Goal: Check status: Check status

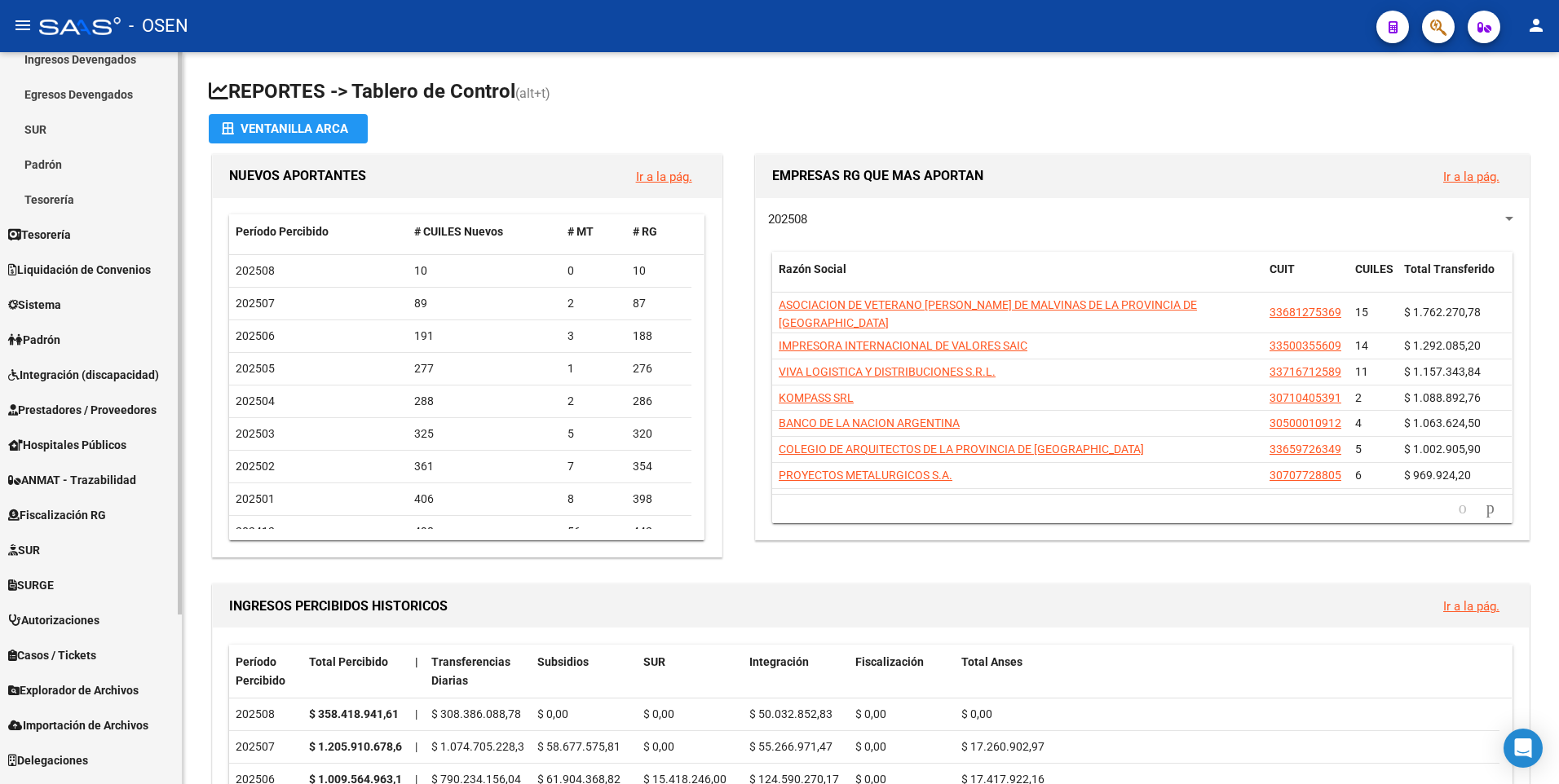
scroll to position [163, 0]
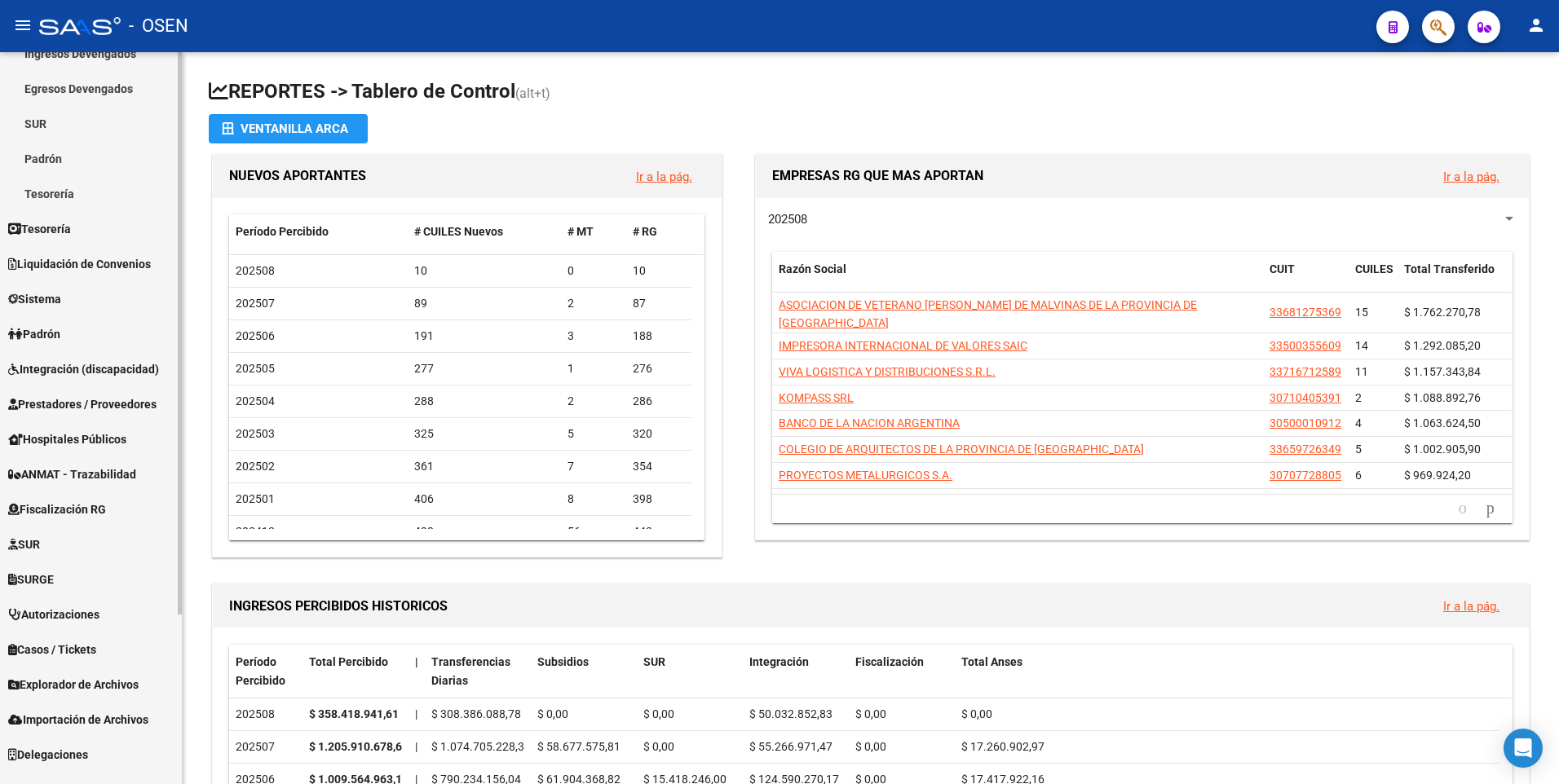
click at [57, 330] on span "Padrón" at bounding box center [34, 335] width 52 height 18
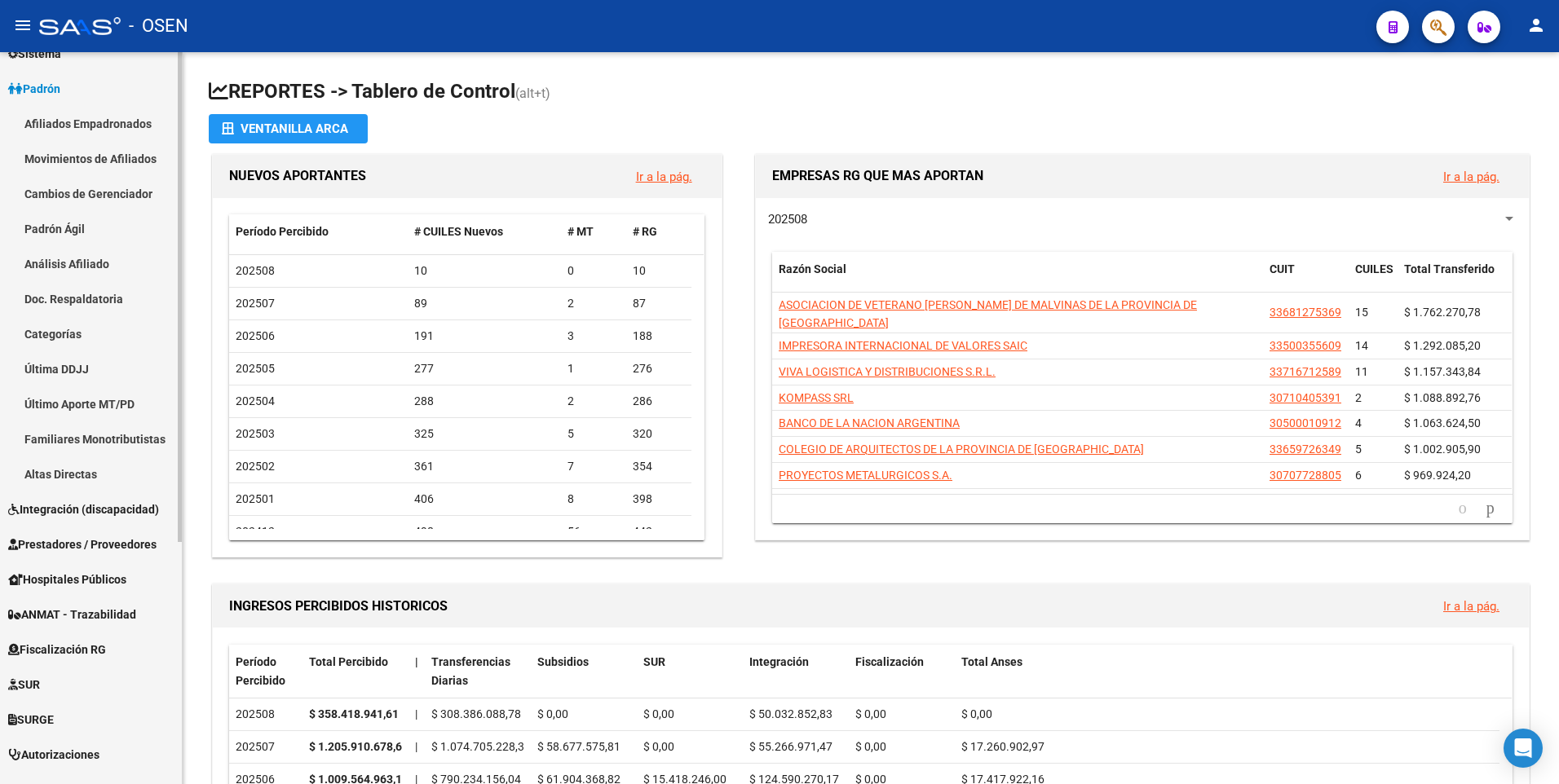
click at [97, 115] on link "Afiliados Empadronados" at bounding box center [91, 123] width 182 height 35
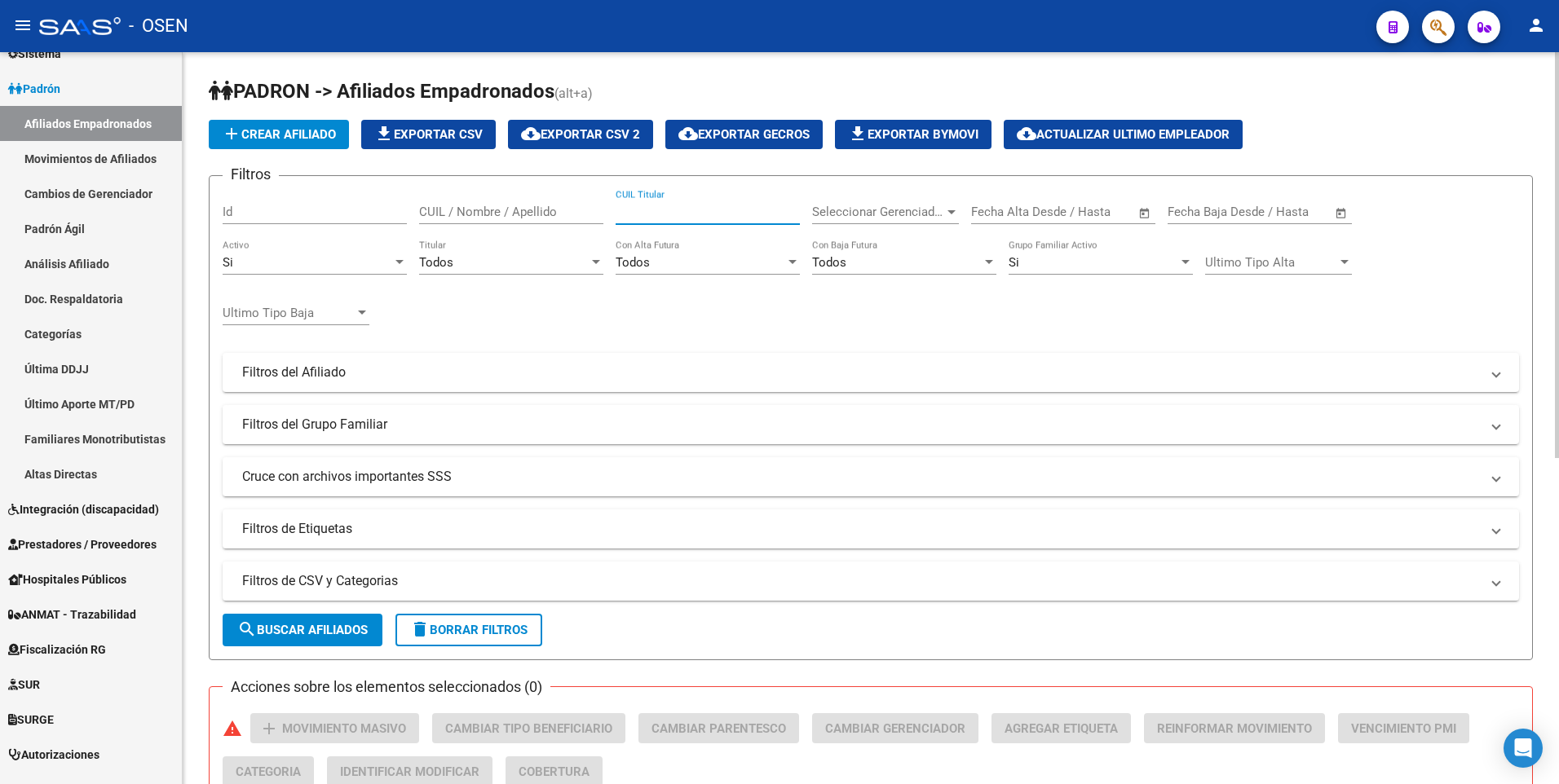
click at [685, 209] on input "CUIL Titular" at bounding box center [707, 212] width 184 height 15
click at [680, 209] on input "CUIL Titular" at bounding box center [707, 212] width 184 height 15
type input "20328771536"
click at [328, 628] on span "search Buscar Afiliados" at bounding box center [302, 630] width 131 height 15
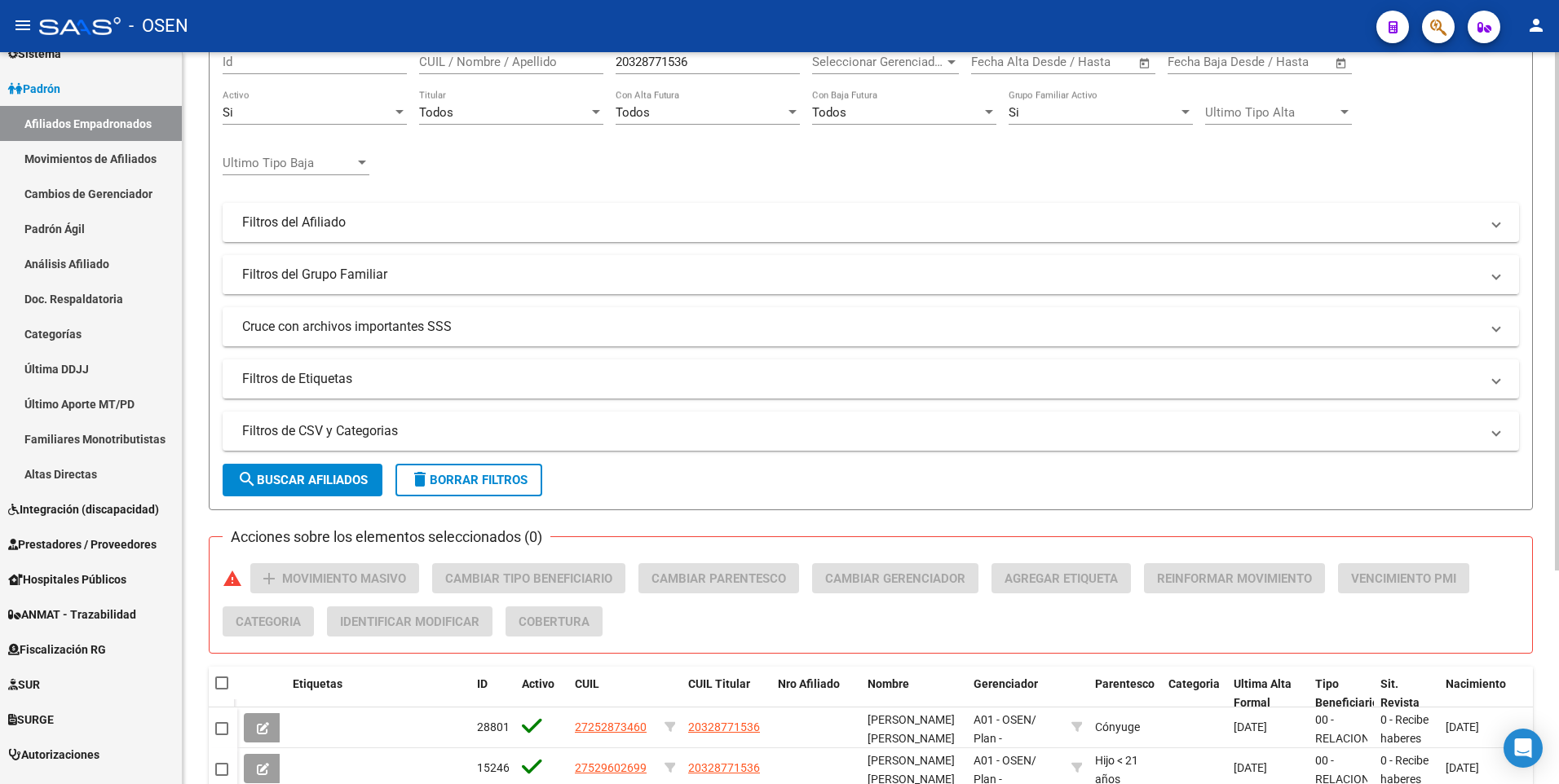
scroll to position [301, 0]
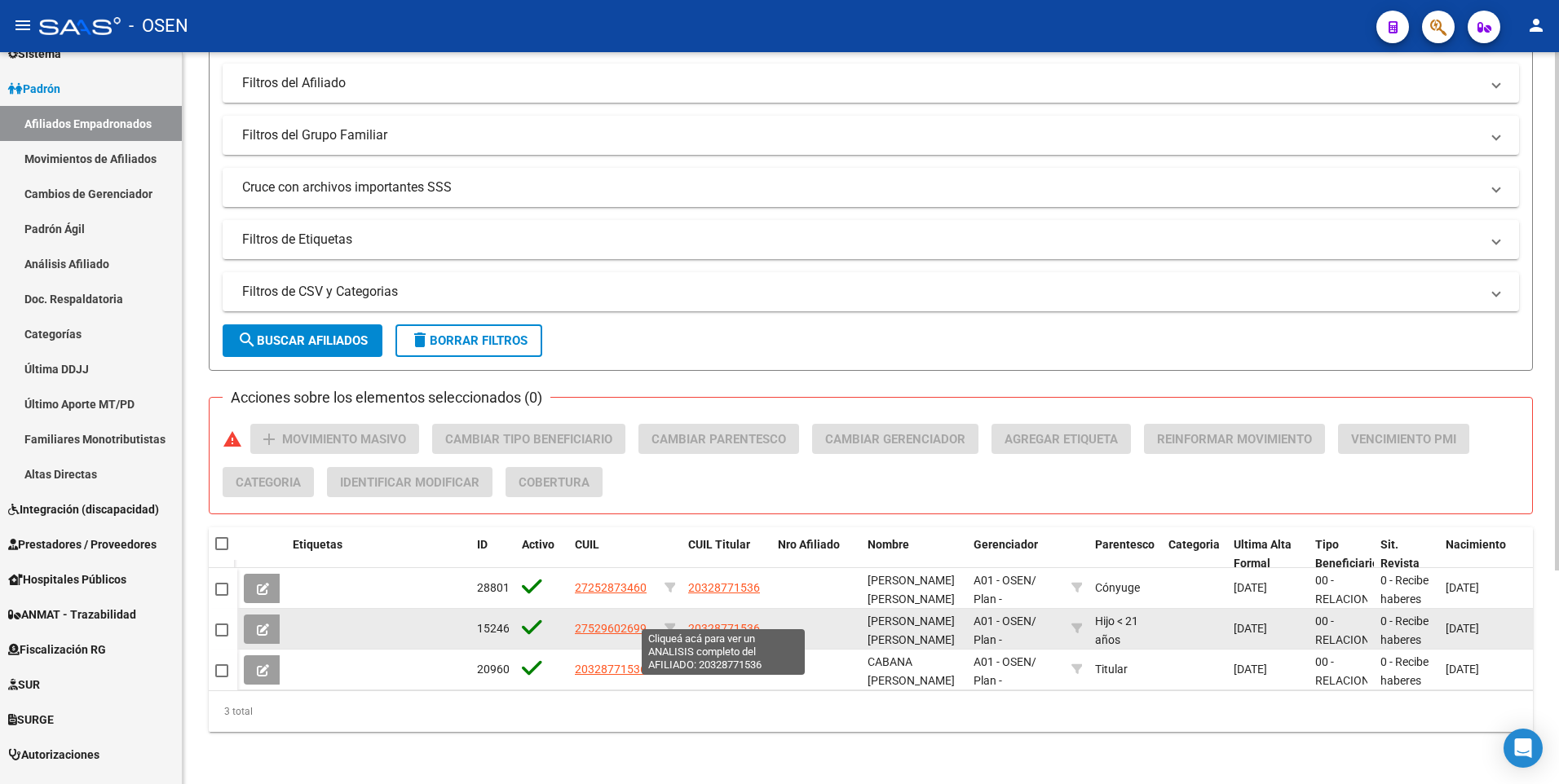
click at [734, 622] on span "20328771536" at bounding box center [724, 628] width 72 height 13
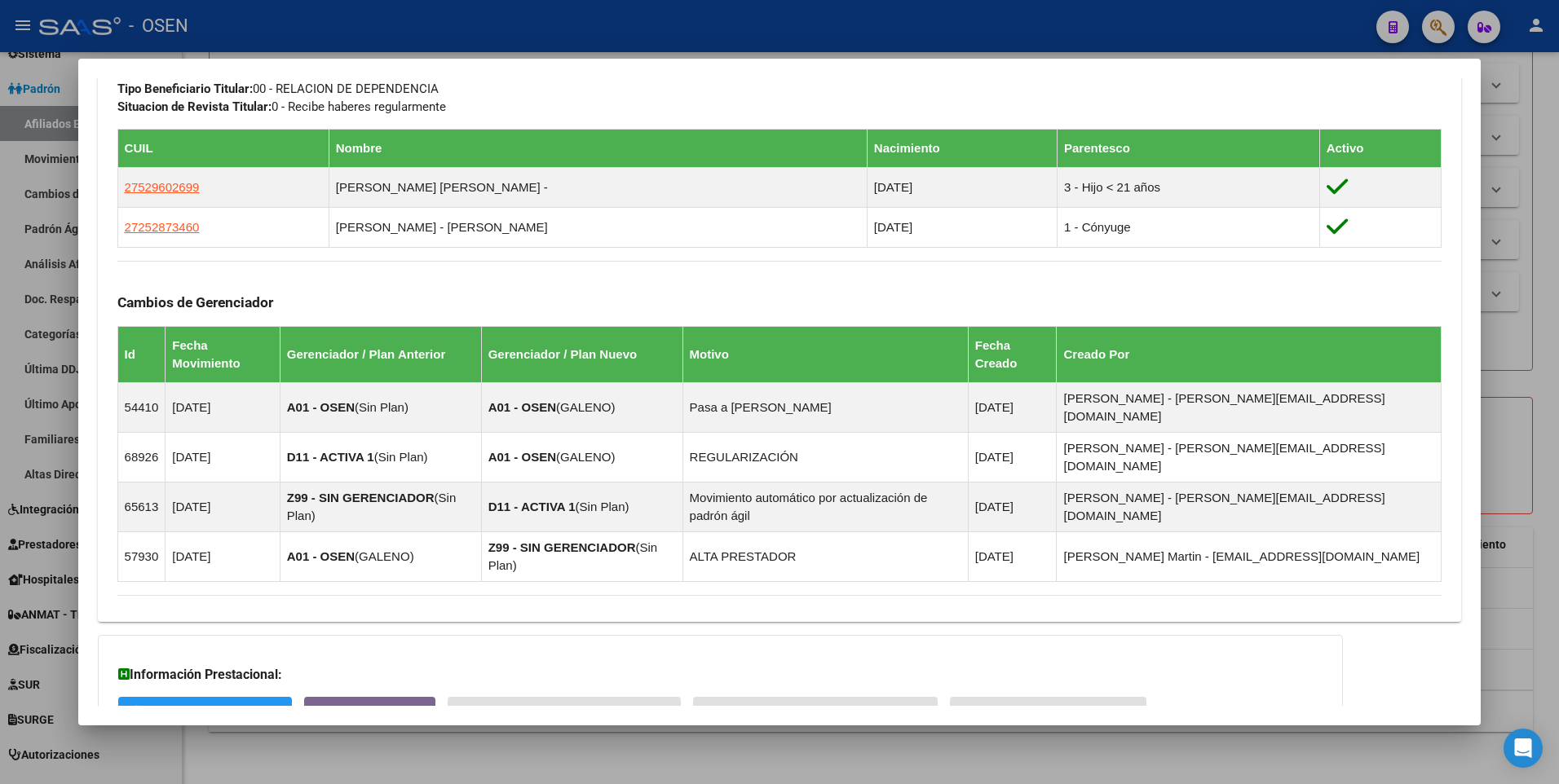
scroll to position [884, 0]
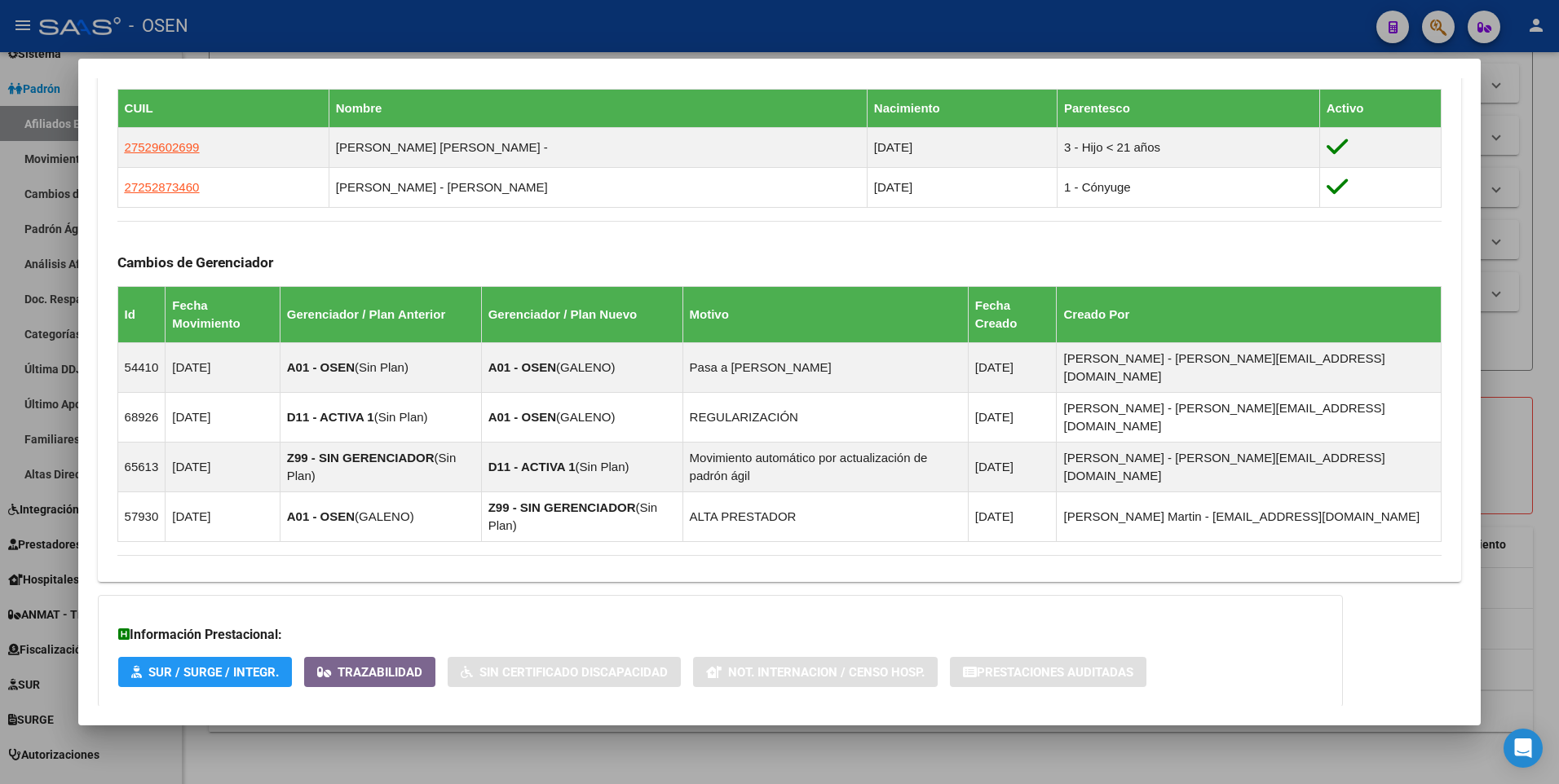
click at [329, 732] on span "Aportes y Contribuciones del Afiliado: 20328771536" at bounding box center [294, 739] width 306 height 16
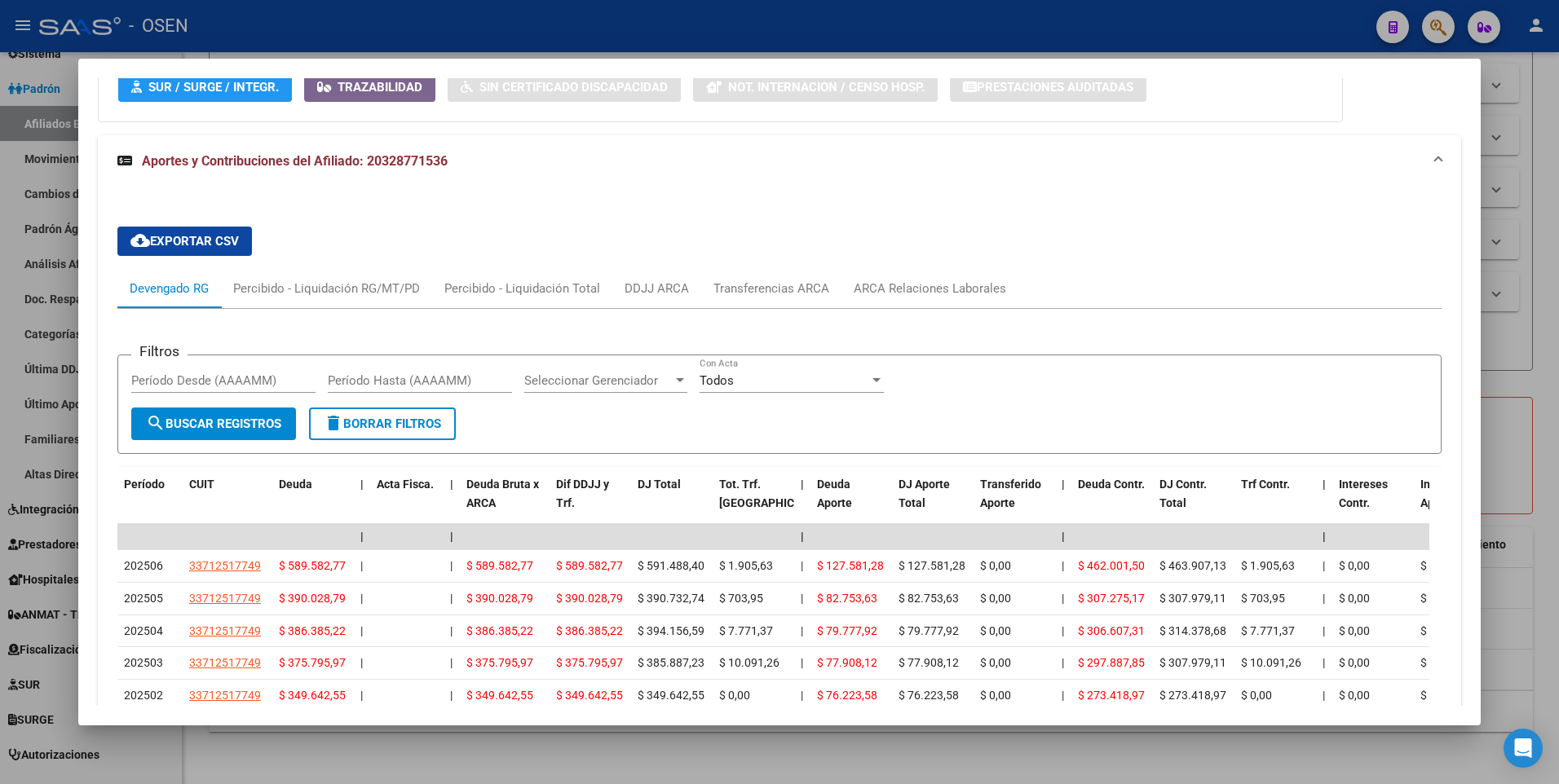
scroll to position [1538, 0]
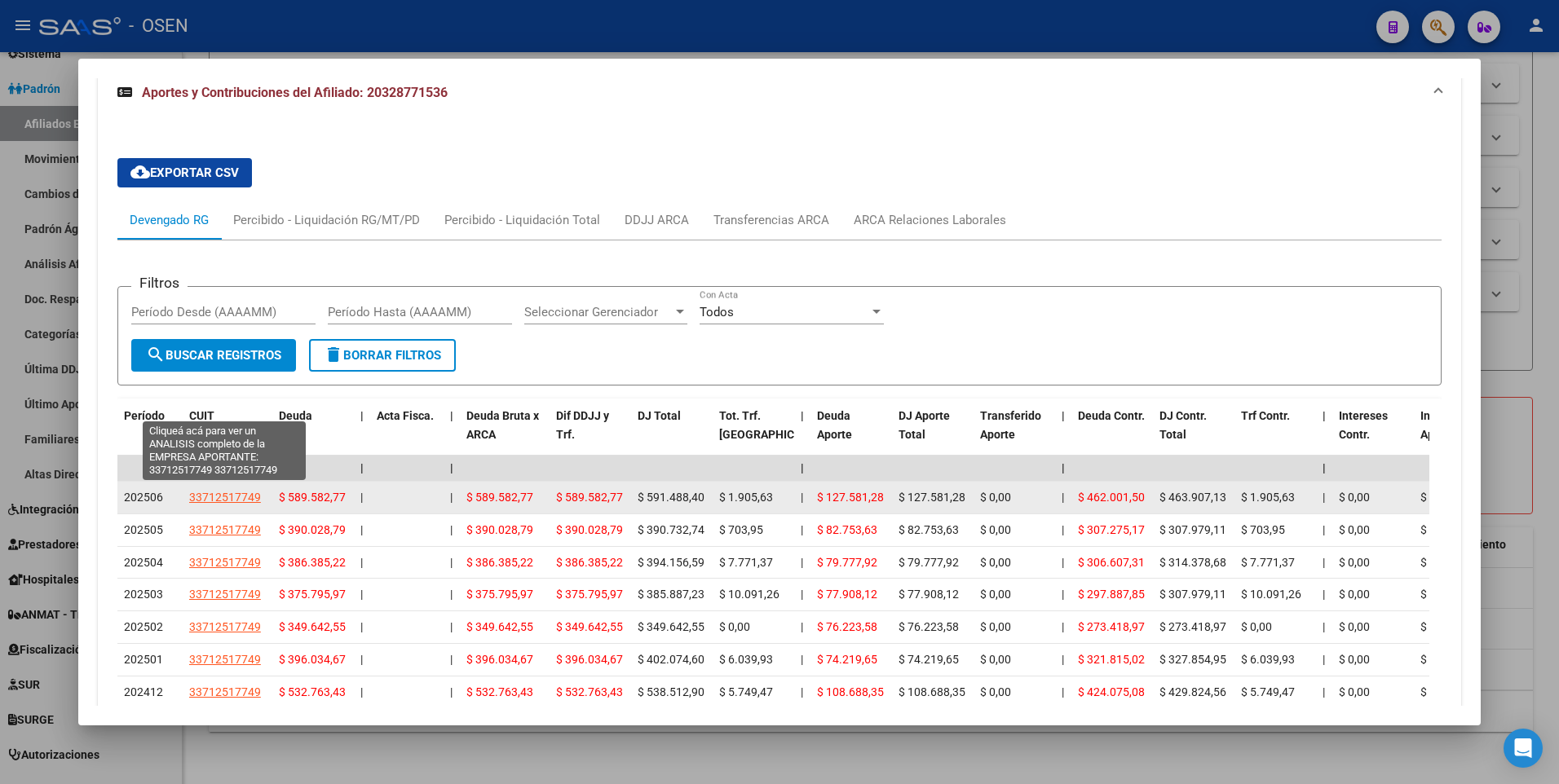
click at [220, 490] on span "33712517749" at bounding box center [225, 497] width 72 height 13
type textarea "33712517749"
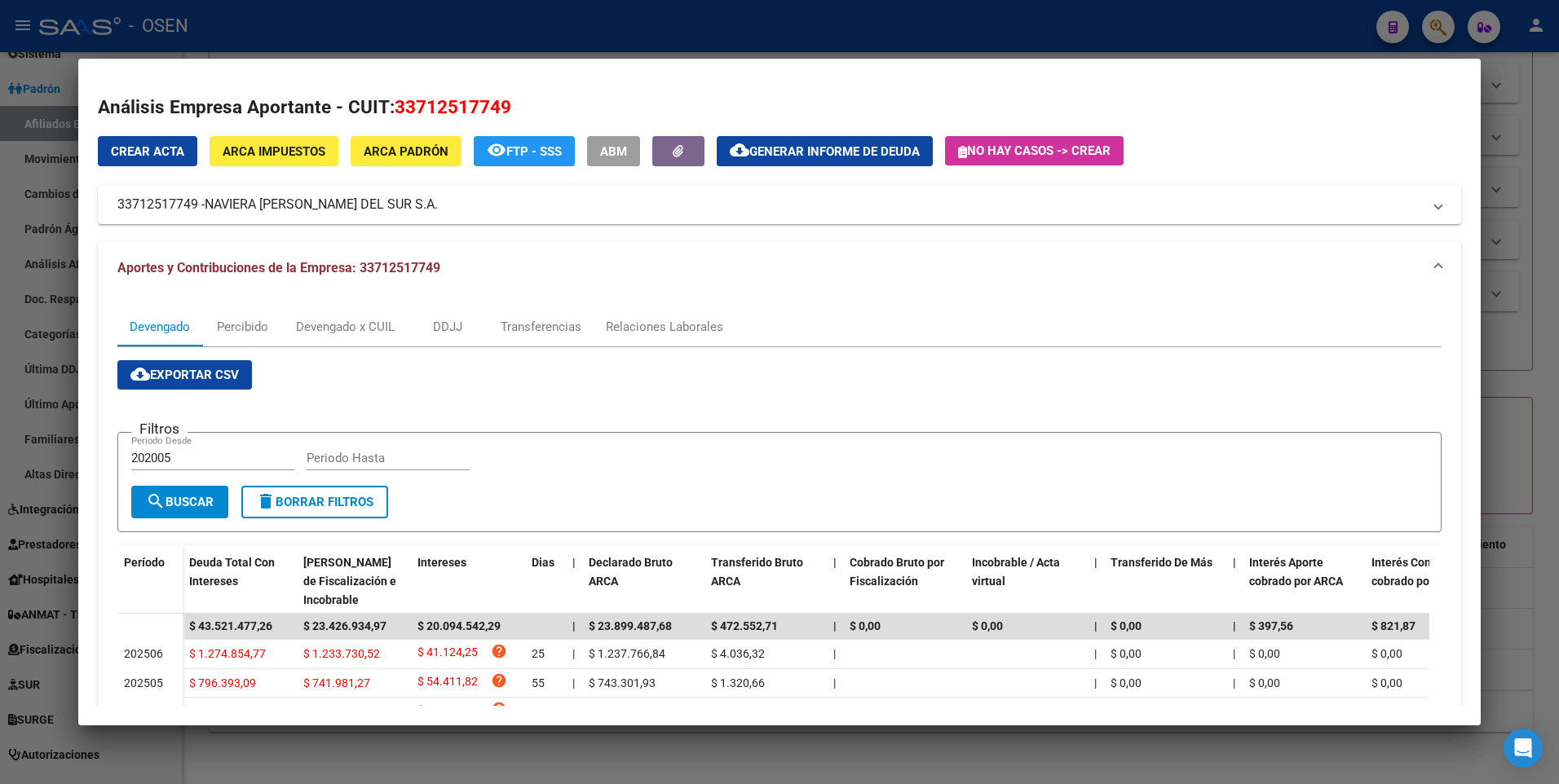
click at [1536, 373] on div at bounding box center [780, 392] width 1559 height 784
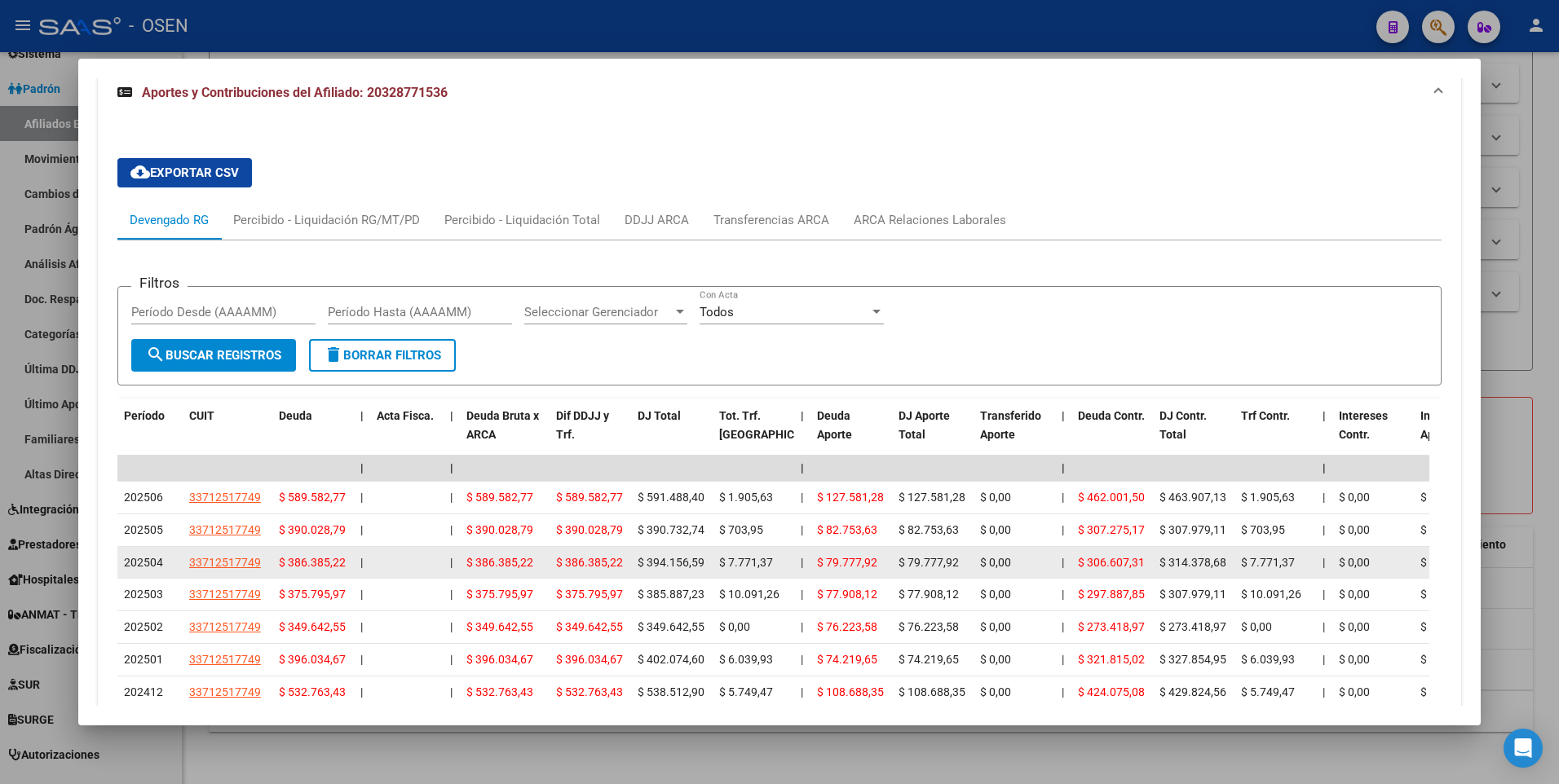
scroll to position [1690, 0]
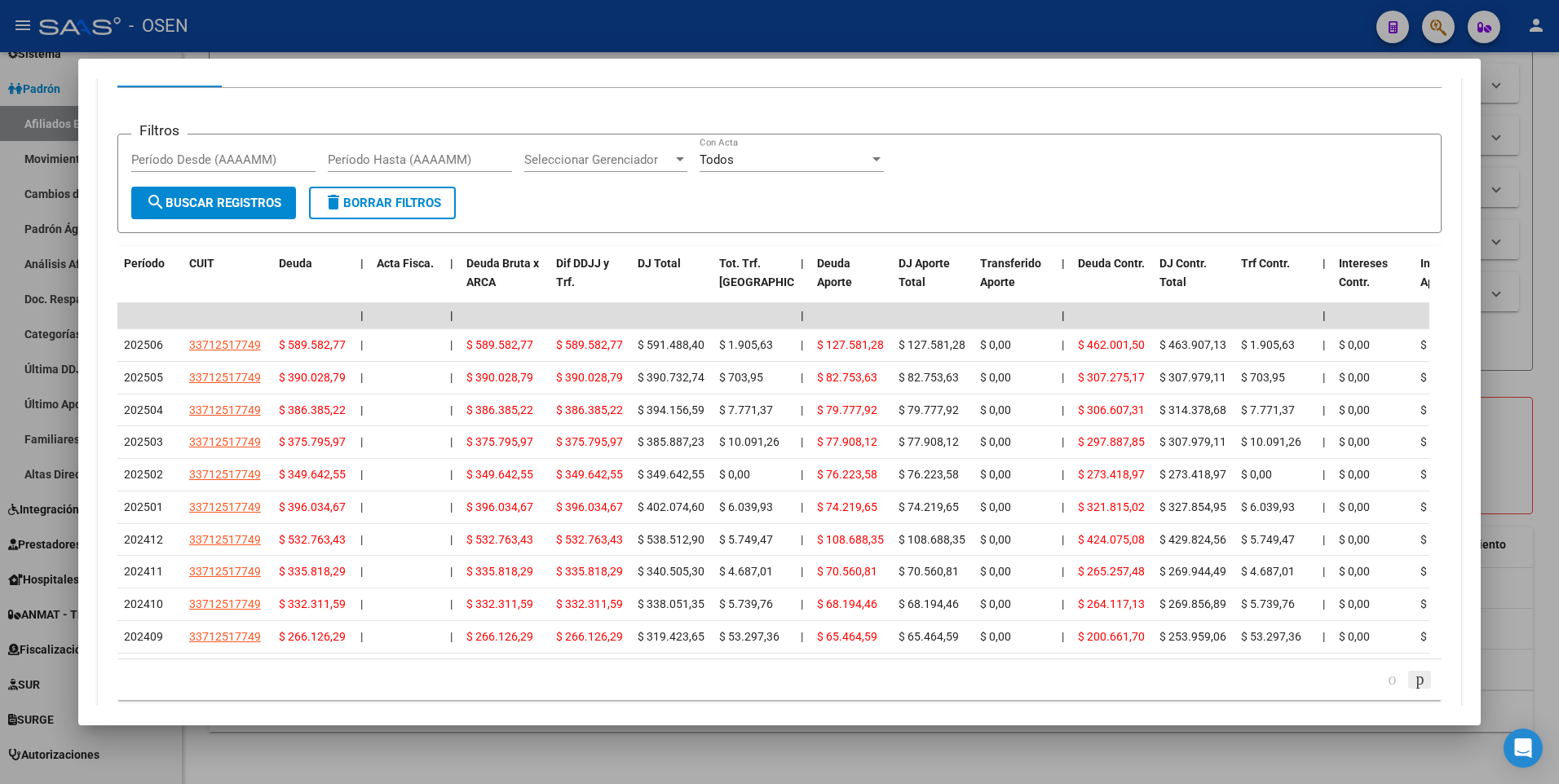
click at [1413, 669] on icon "go to next page" at bounding box center [1420, 678] width 13 height 19
click at [1386, 669] on icon "go to previous page" at bounding box center [1392, 678] width 13 height 19
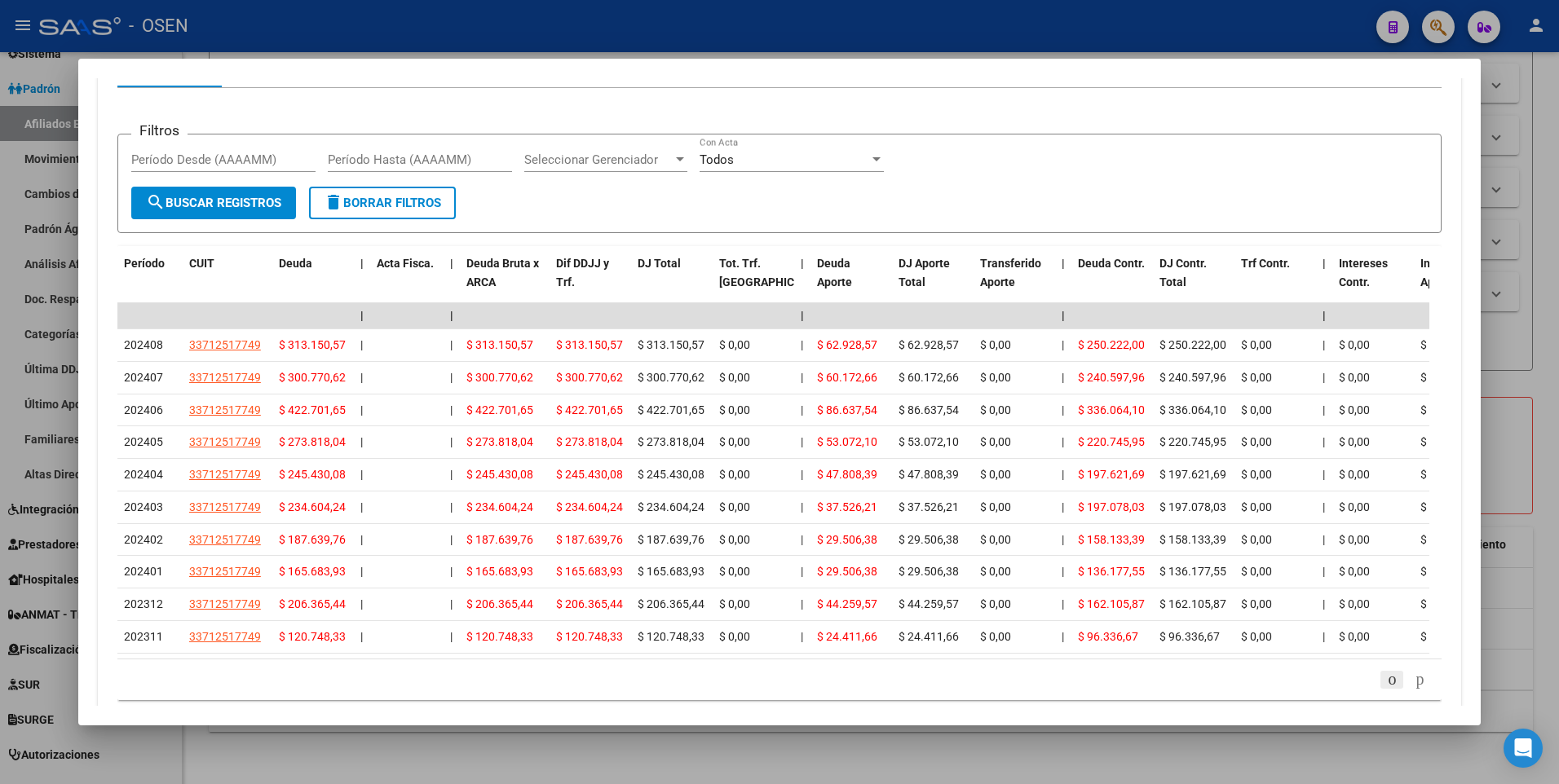
click at [1386, 669] on icon "go to previous page" at bounding box center [1392, 678] width 13 height 19
click at [1543, 339] on div at bounding box center [780, 392] width 1559 height 784
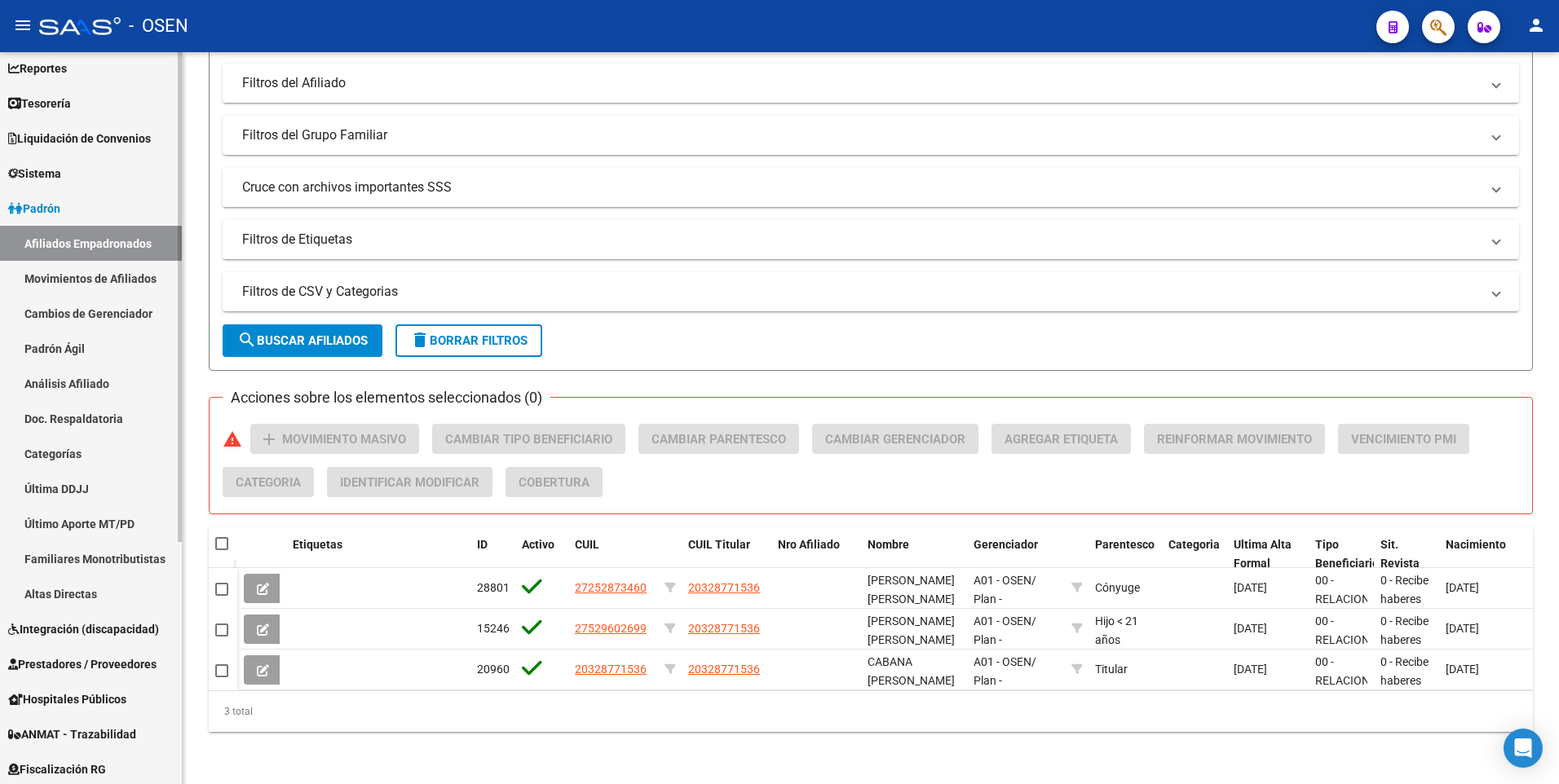
scroll to position [35, 0]
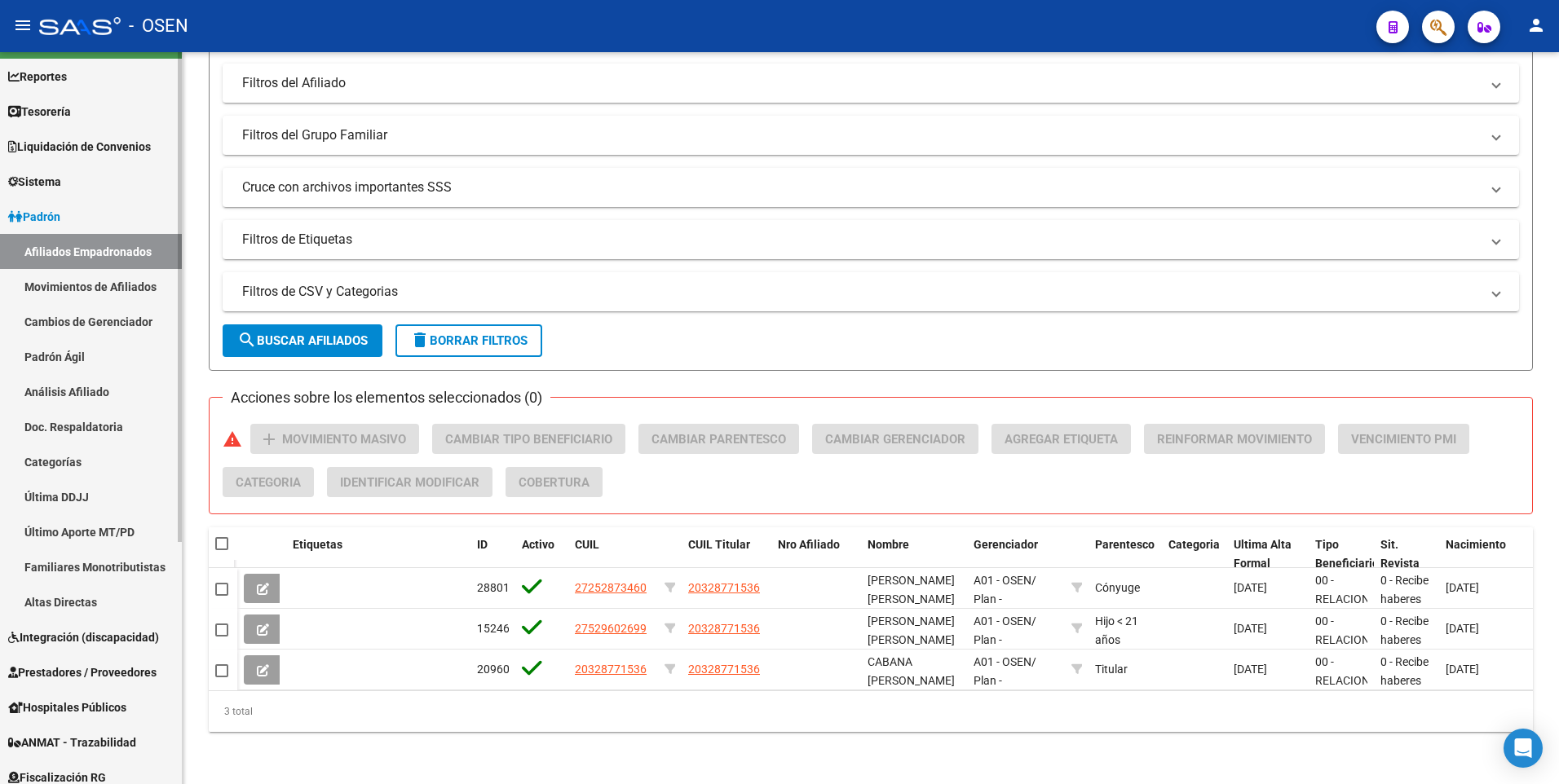
click at [60, 216] on span "Padrón" at bounding box center [34, 217] width 52 height 18
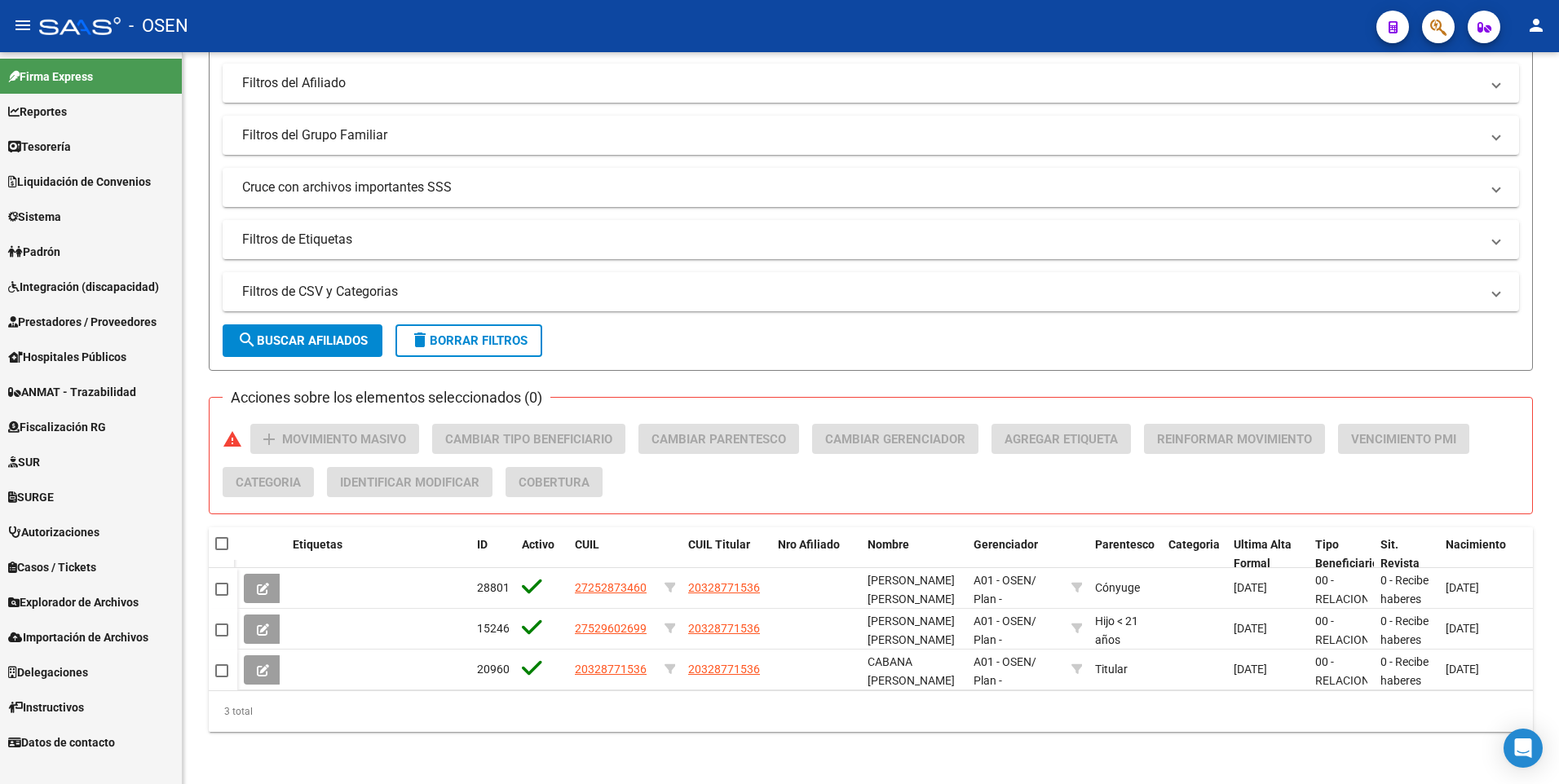
scroll to position [0, 0]
click at [78, 424] on span "Fiscalización RG" at bounding box center [57, 427] width 97 height 18
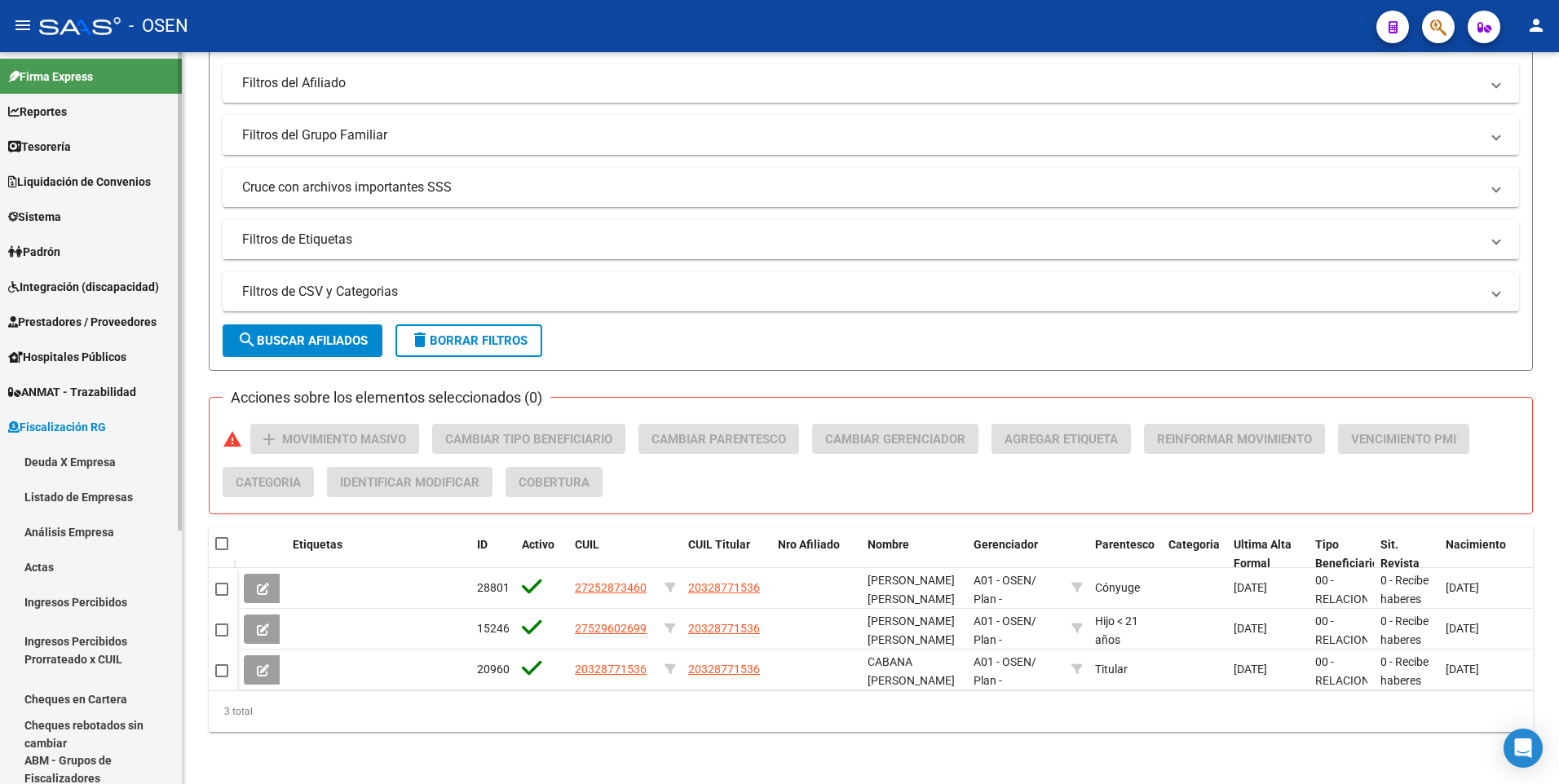
click at [64, 467] on link "Deuda X Empresa" at bounding box center [91, 462] width 182 height 35
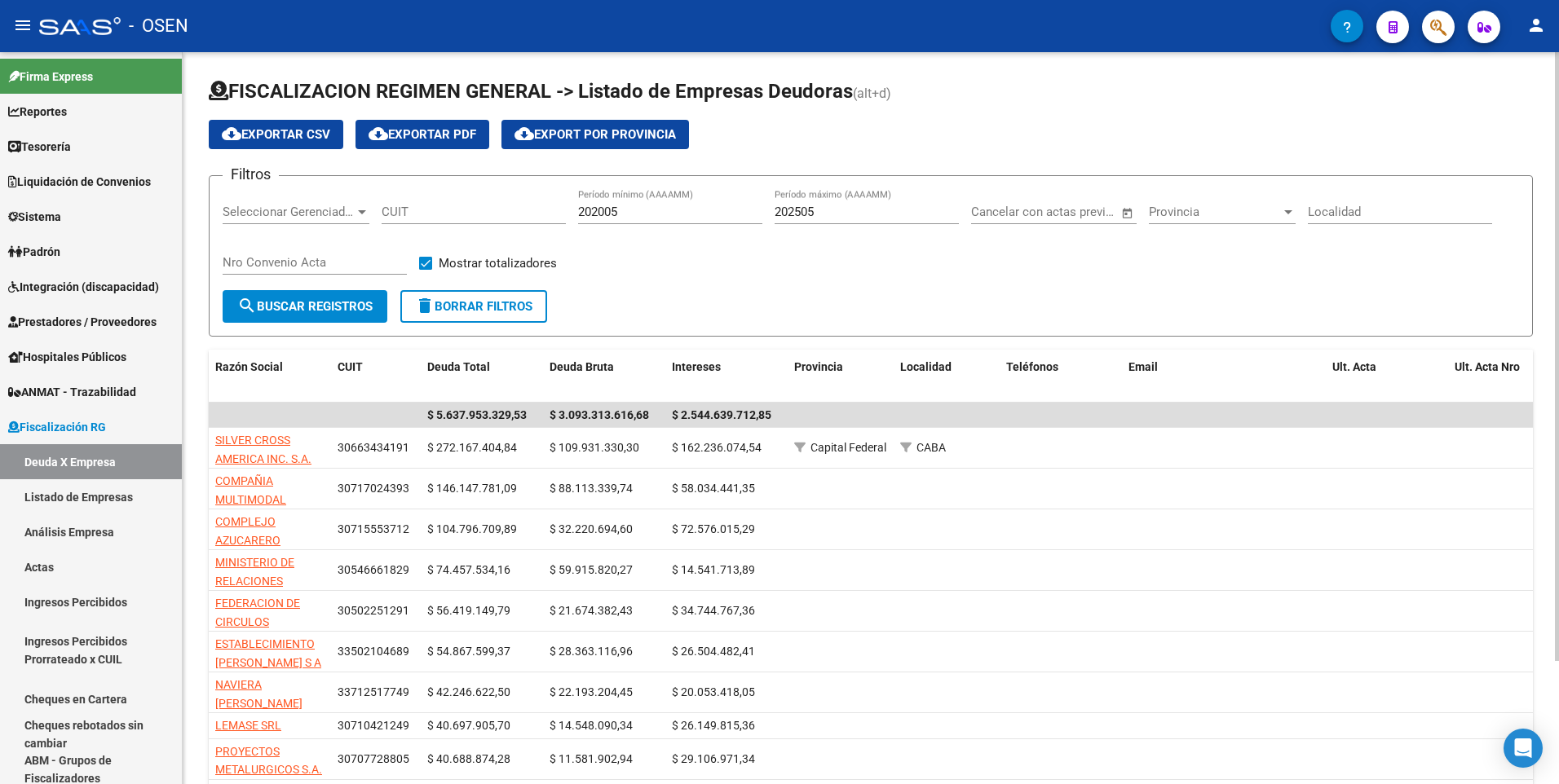
click at [507, 215] on input "CUIT" at bounding box center [473, 212] width 184 height 15
paste input "33-71251774-9"
type input "33-71251774-9"
click at [313, 311] on span "search Buscar Registros" at bounding box center [305, 306] width 136 height 15
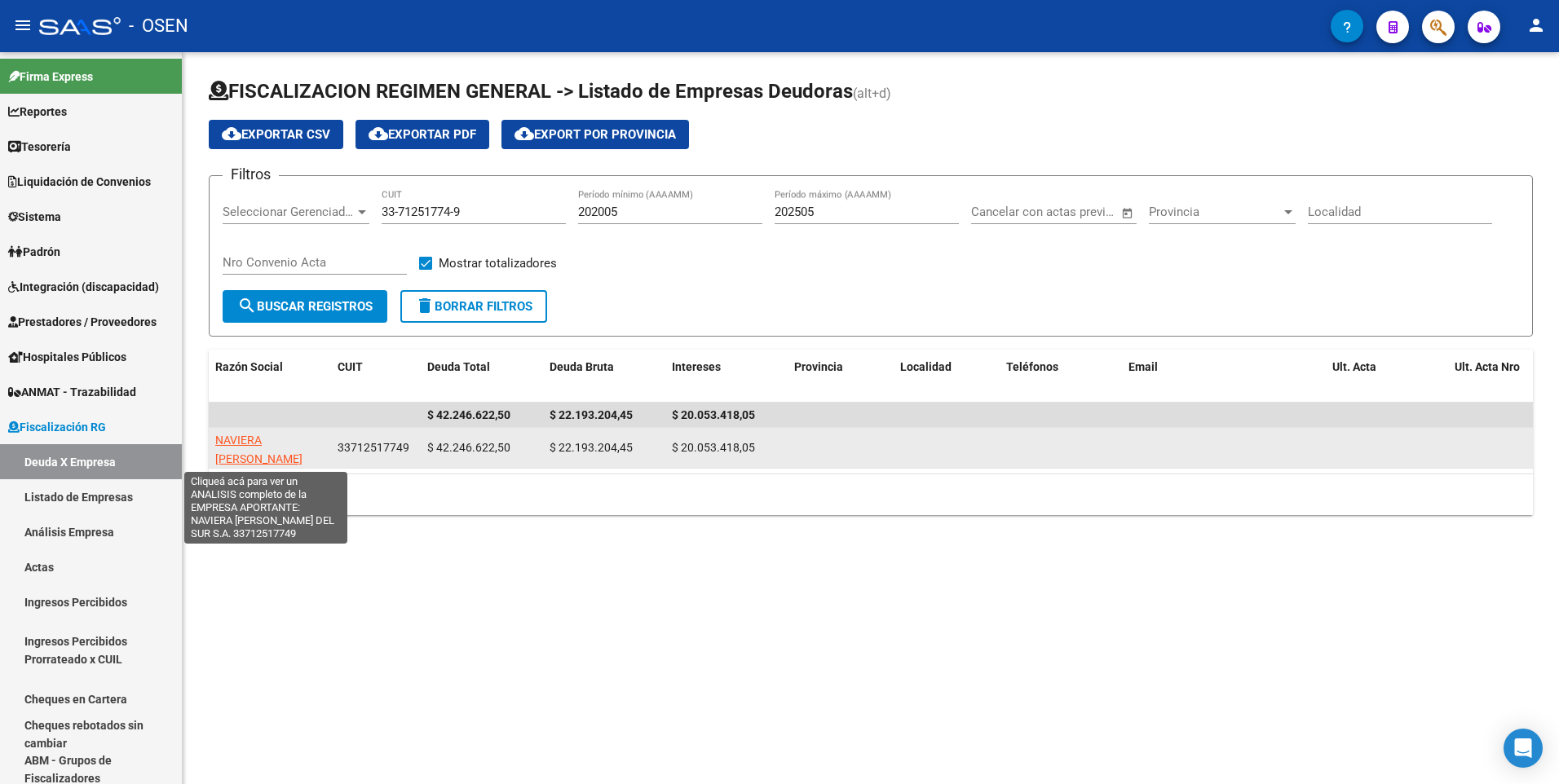
click at [287, 440] on span "NAVIERA [PERSON_NAME] DEL SUR S.A." at bounding box center [258, 459] width 87 height 51
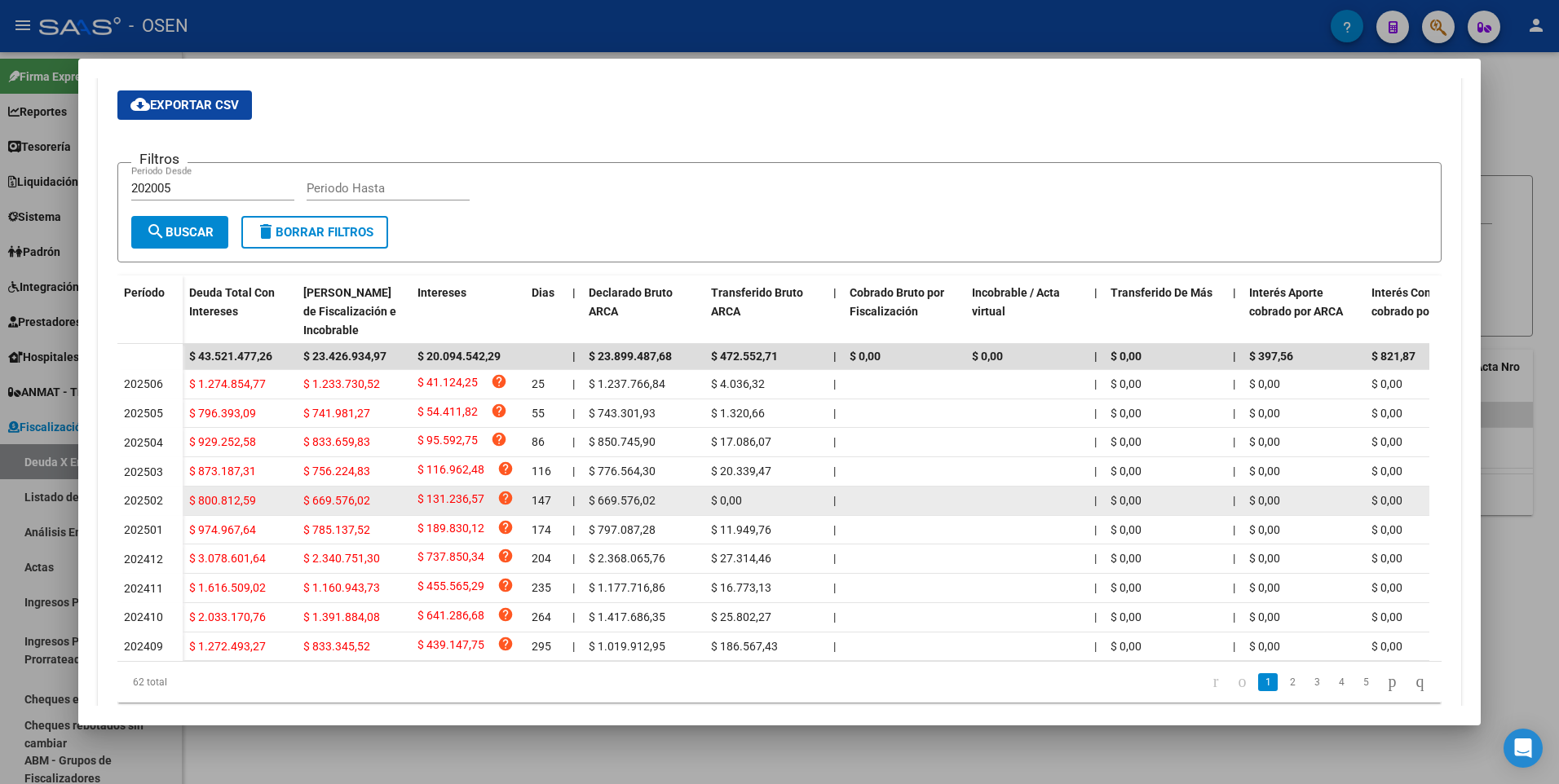
scroll to position [331, 0]
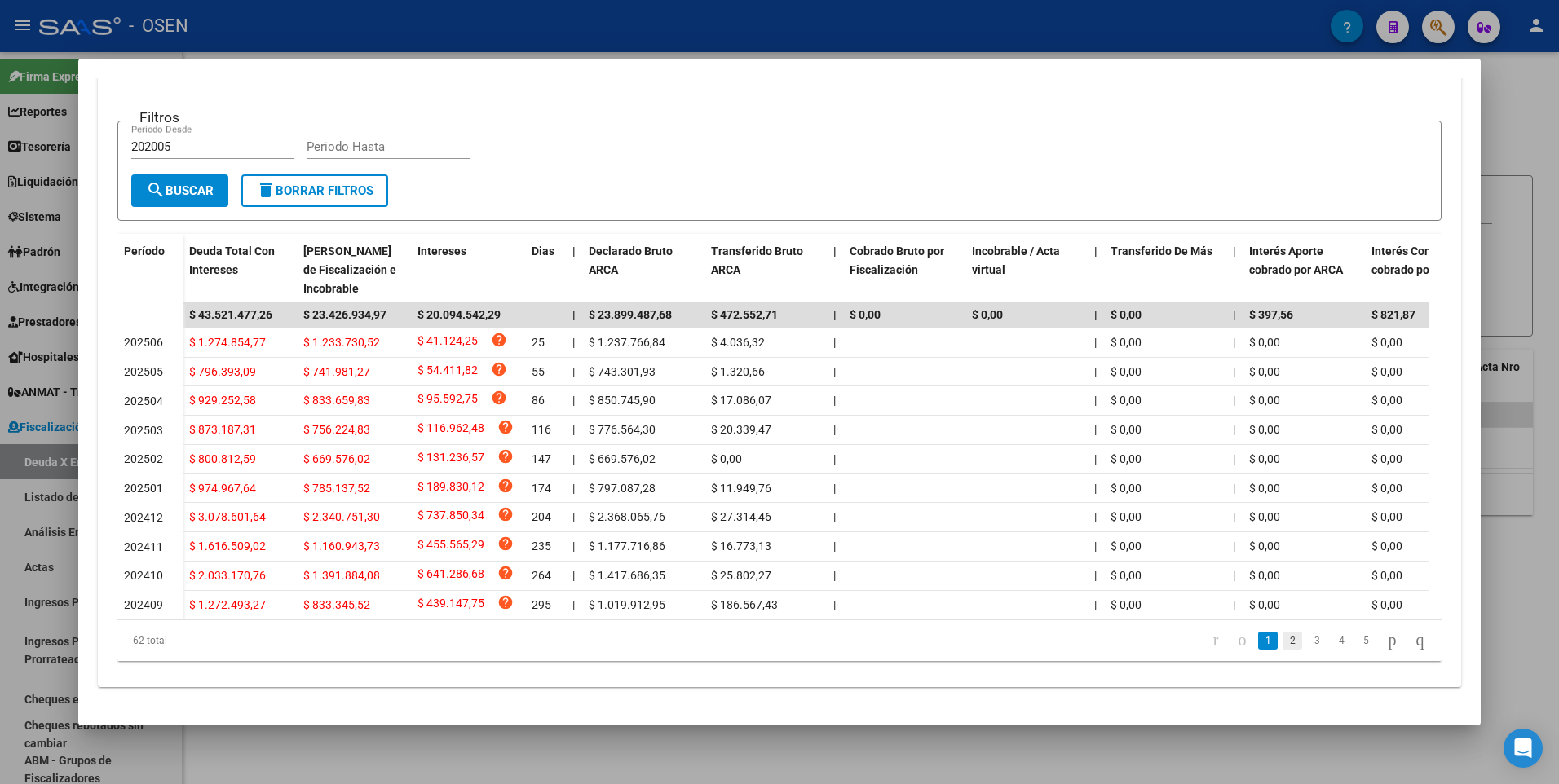
click at [1283, 644] on link "2" at bounding box center [1292, 641] width 19 height 18
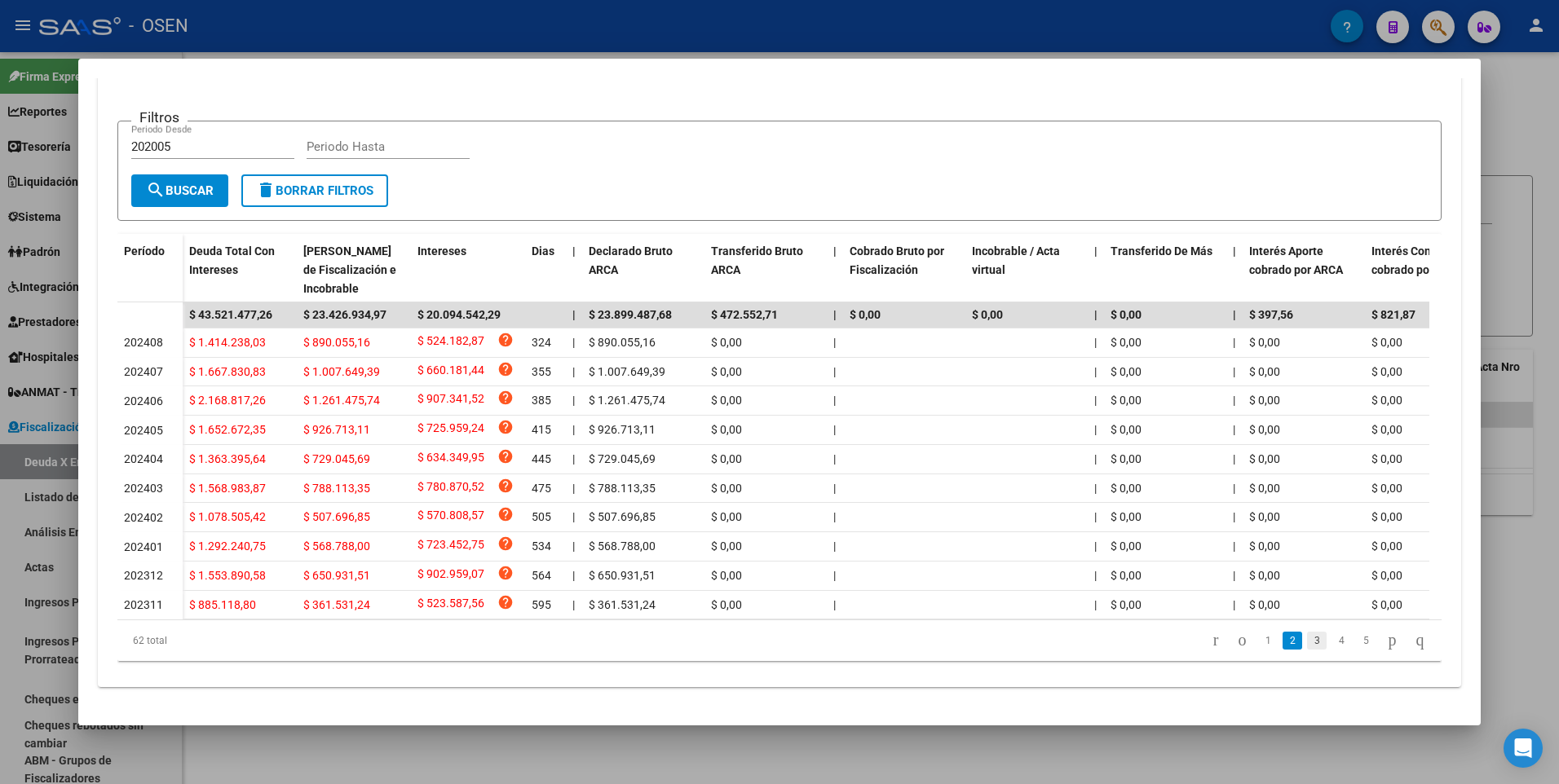
click at [1307, 643] on link "3" at bounding box center [1317, 641] width 19 height 18
click at [1332, 643] on link "4" at bounding box center [1341, 641] width 19 height 18
click at [1332, 643] on link "5" at bounding box center [1341, 641] width 19 height 18
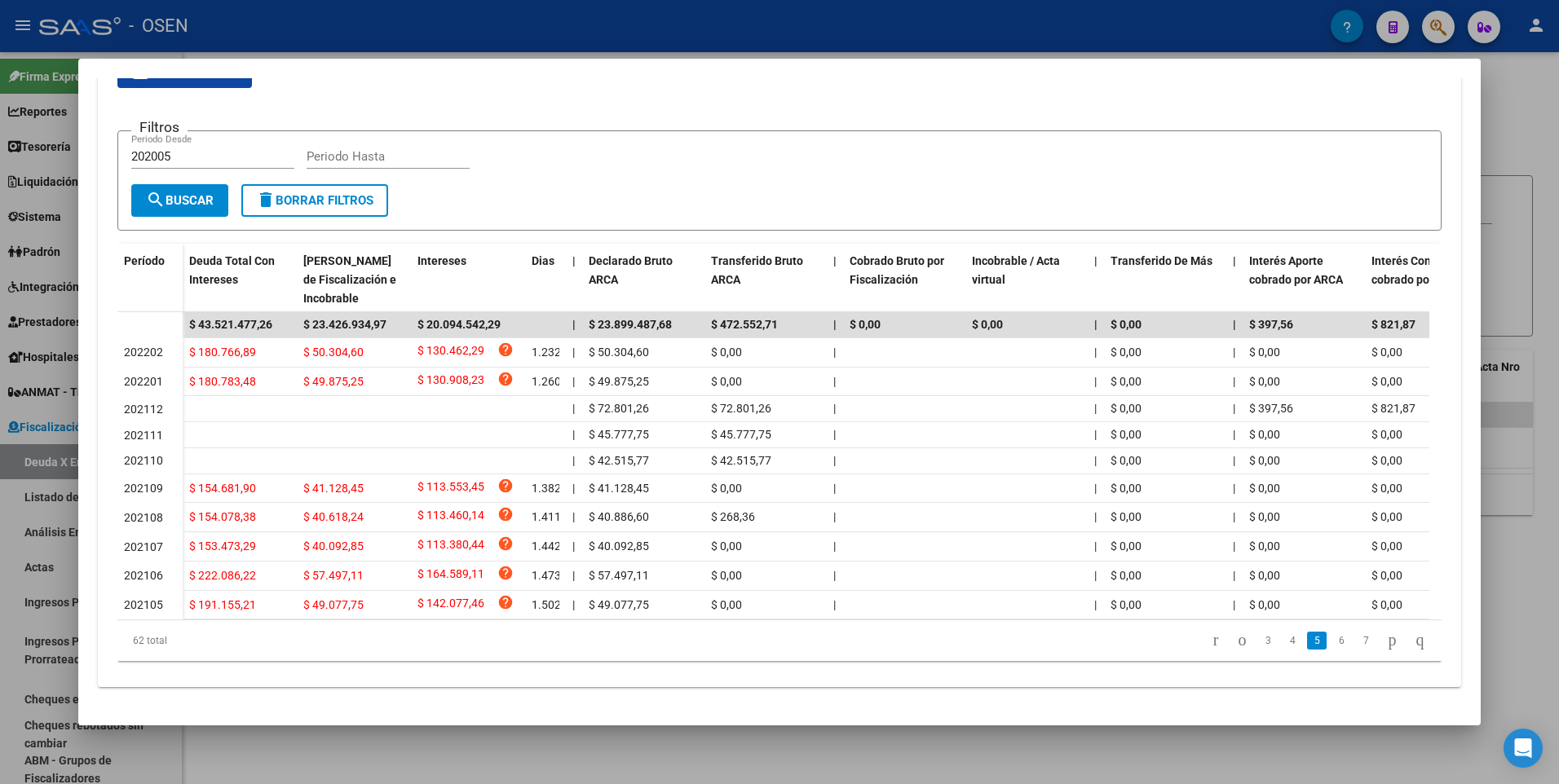
scroll to position [320, 0]
click at [1546, 117] on div at bounding box center [780, 392] width 1559 height 784
